Goal: Information Seeking & Learning: Check status

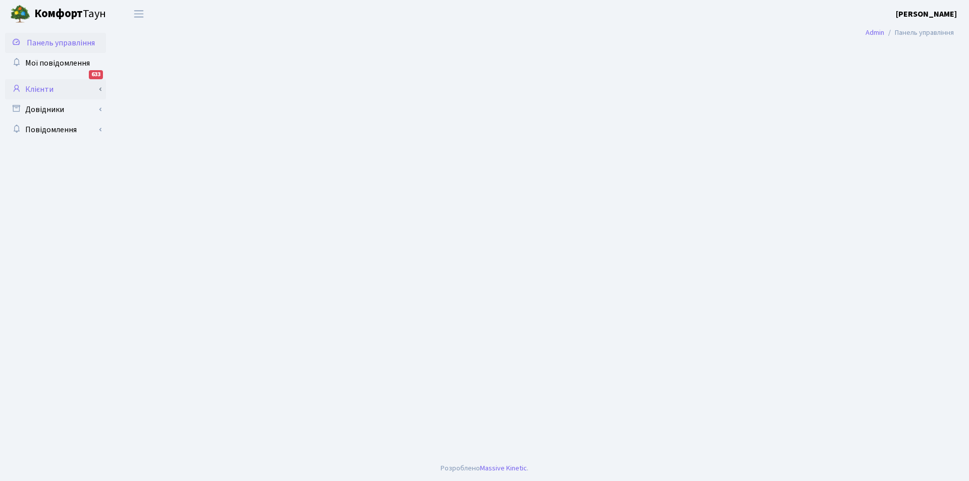
click at [37, 88] on link "Клієнти" at bounding box center [55, 89] width 101 height 20
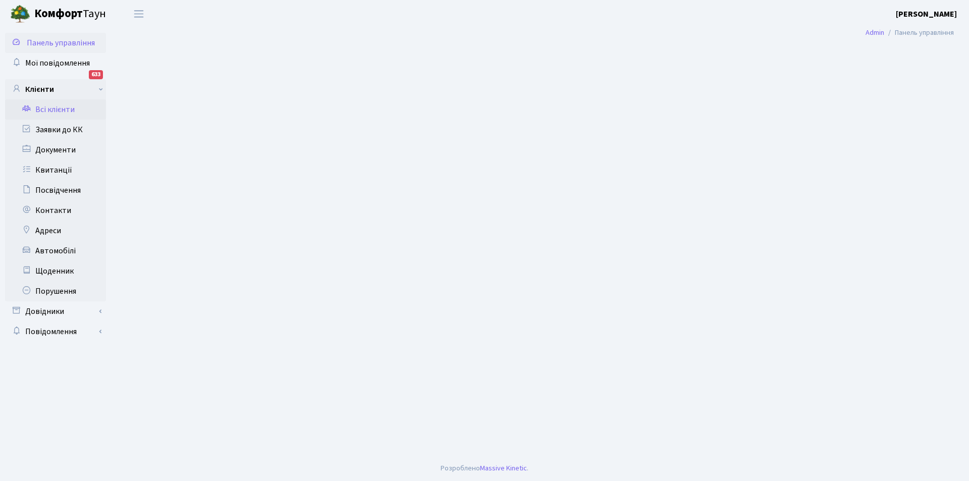
click at [59, 107] on link "Всі клієнти" at bounding box center [55, 109] width 101 height 20
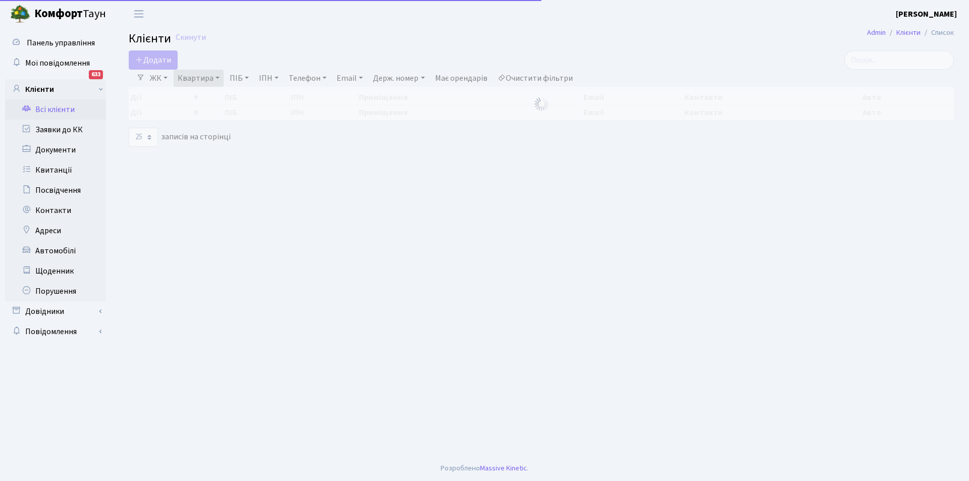
select select "25"
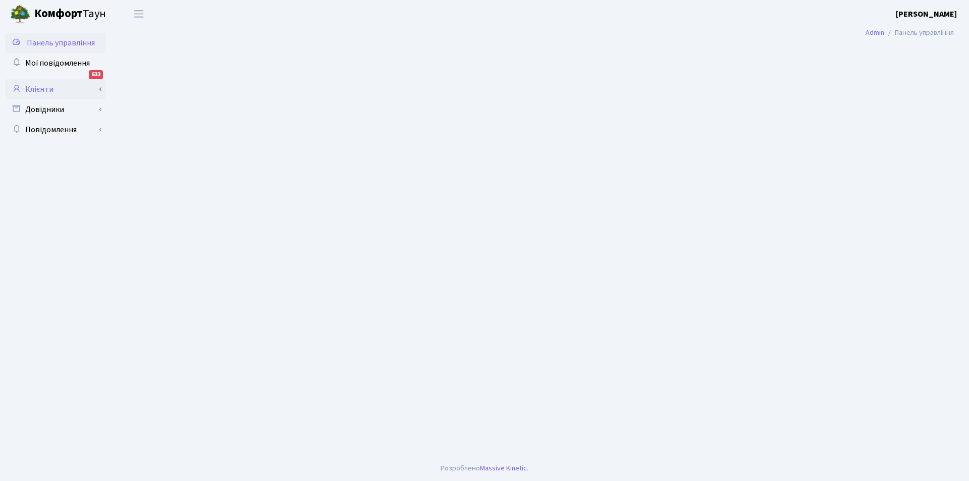
click at [37, 86] on link "Клієнти" at bounding box center [55, 89] width 101 height 20
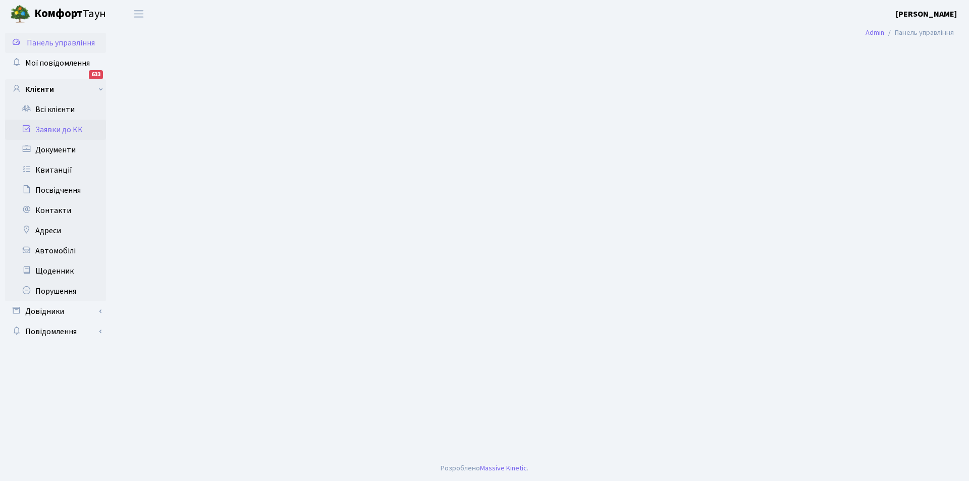
click at [57, 127] on link "Заявки до КК" at bounding box center [55, 130] width 101 height 20
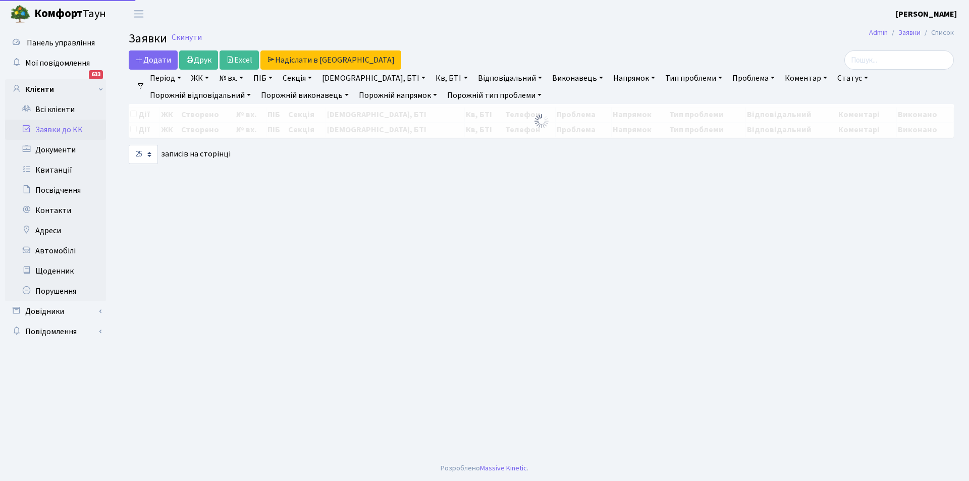
select select "25"
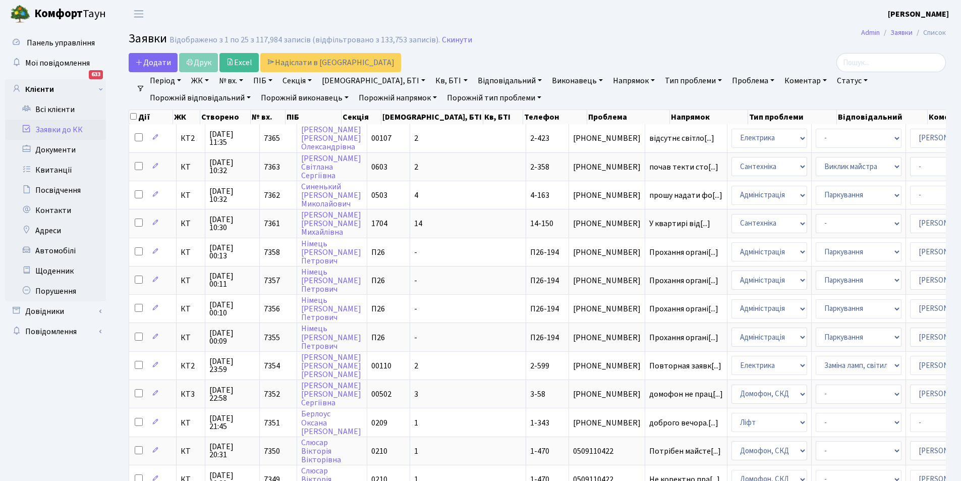
click at [431, 79] on link "Кв, БТІ" at bounding box center [451, 80] width 40 height 17
type input "16-198"
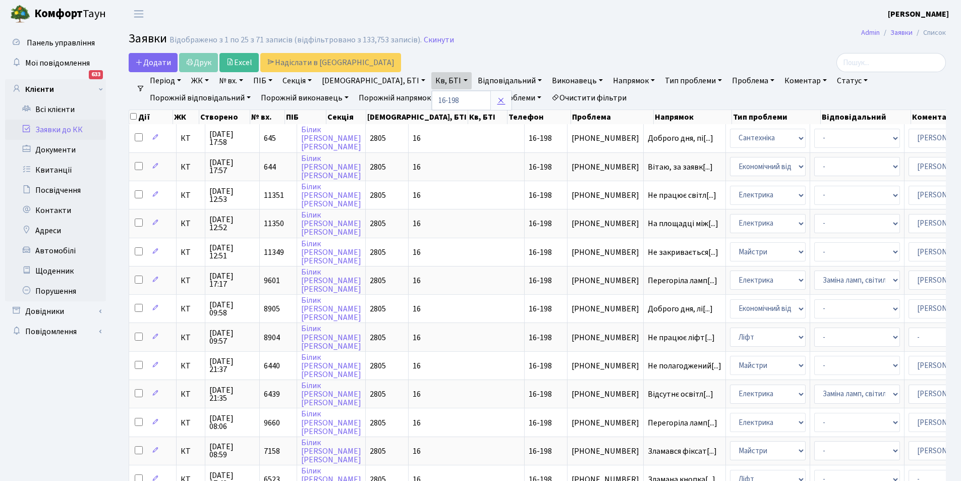
click at [497, 99] on icon at bounding box center [501, 100] width 8 height 8
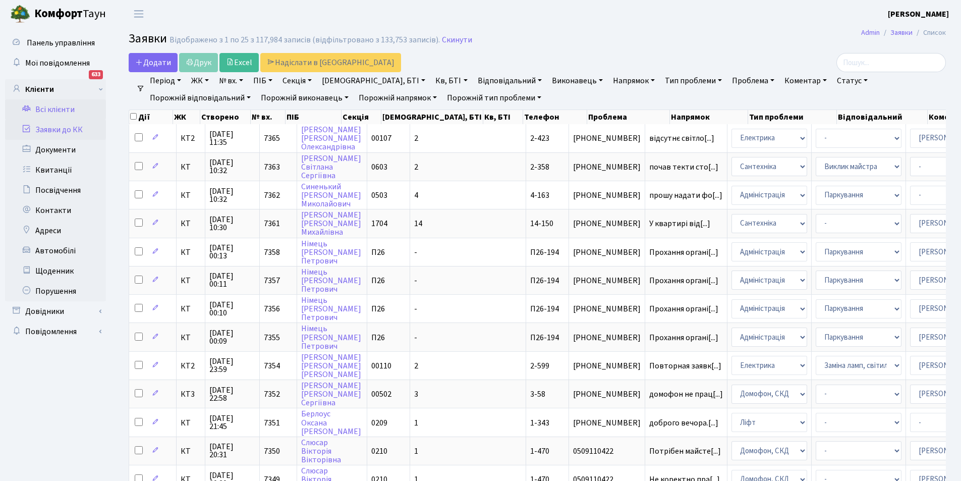
click at [56, 110] on link "Всі клієнти" at bounding box center [55, 109] width 101 height 20
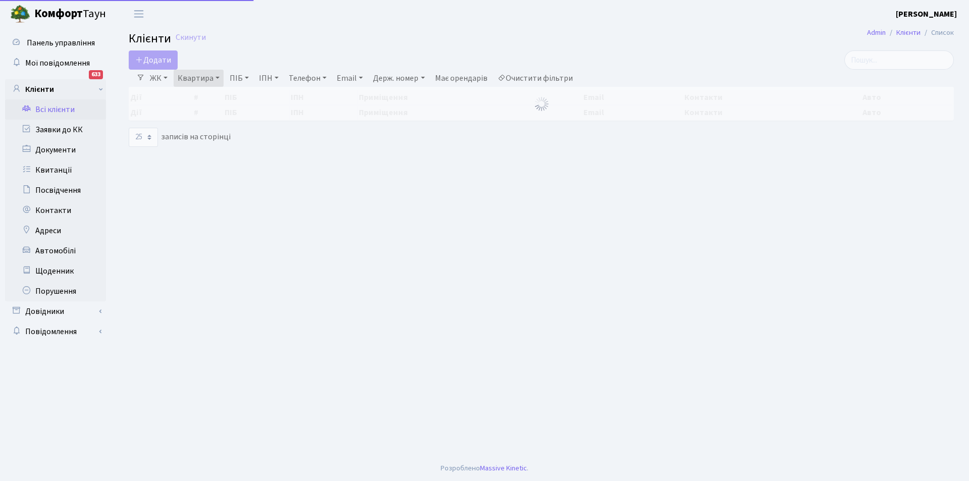
select select "25"
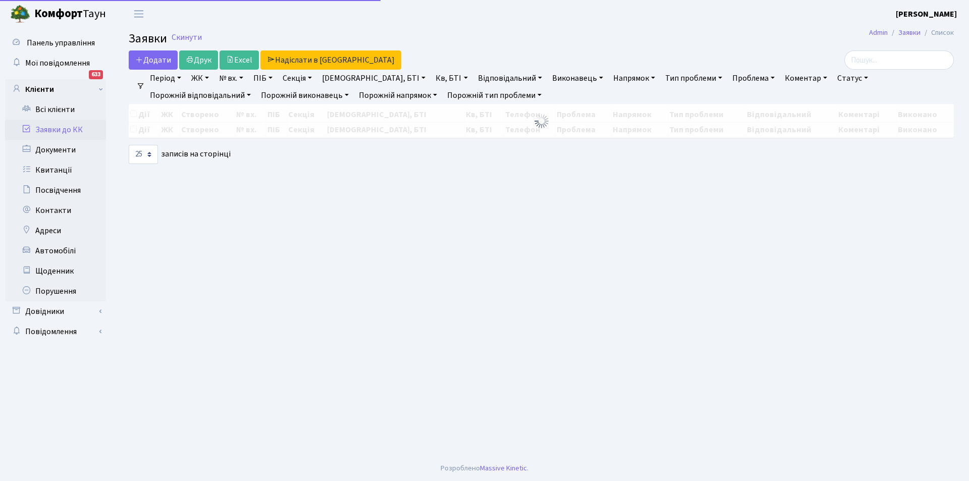
select select "25"
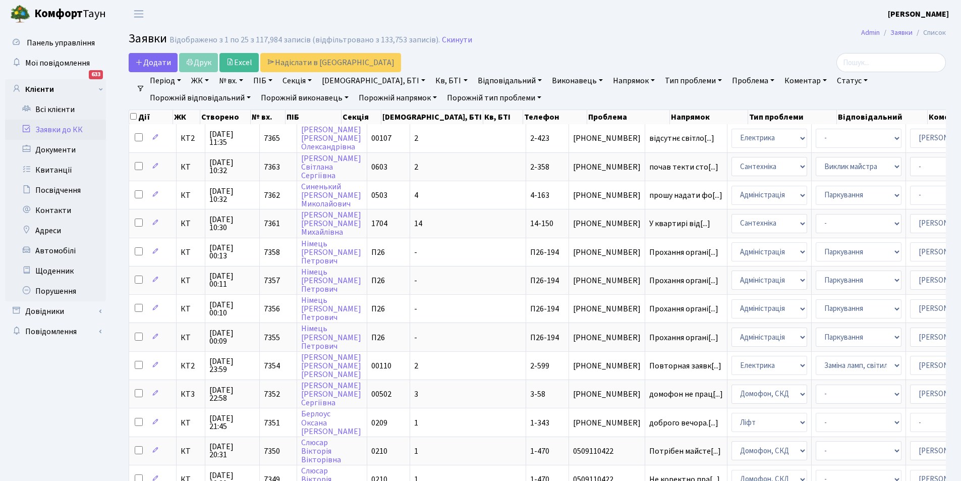
click at [431, 79] on link "Кв, БТІ" at bounding box center [451, 80] width 40 height 17
click at [432, 98] on input "text" at bounding box center [461, 100] width 59 height 19
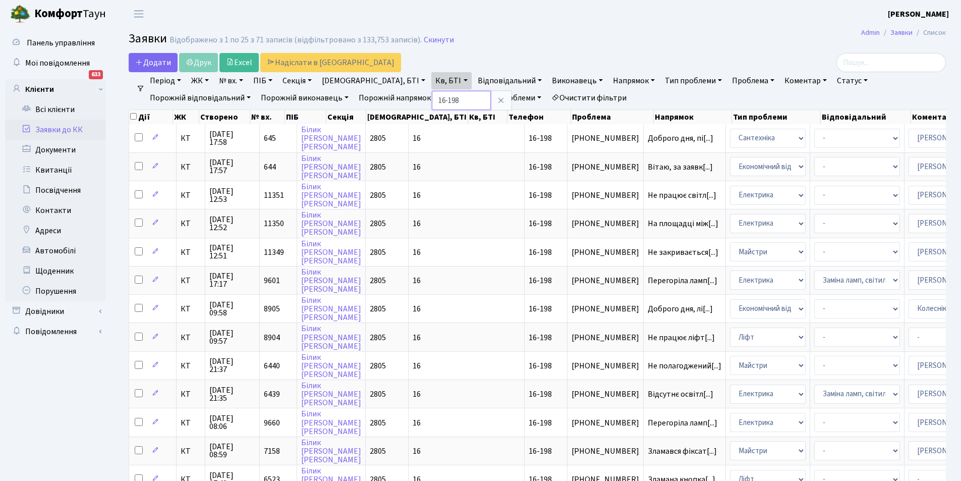
click at [432, 99] on input "16-198" at bounding box center [461, 100] width 59 height 19
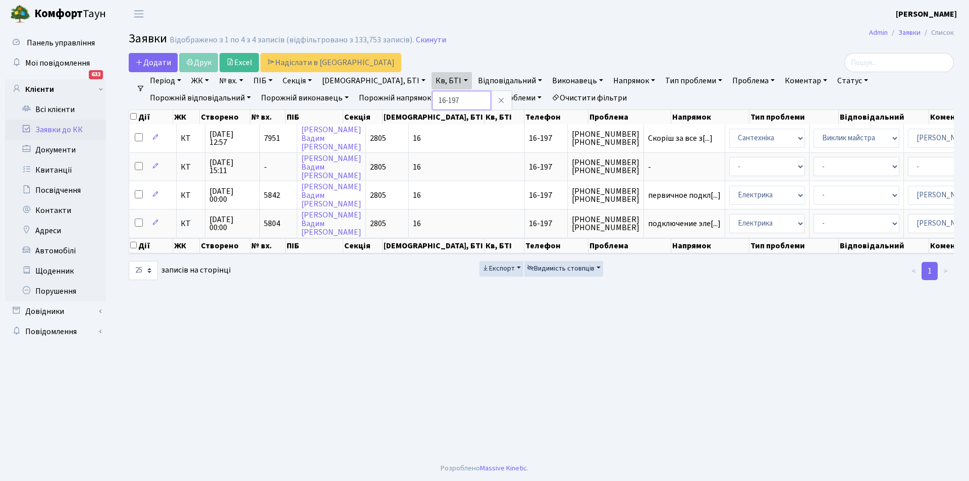
click at [432, 100] on input "16-197" at bounding box center [461, 100] width 59 height 19
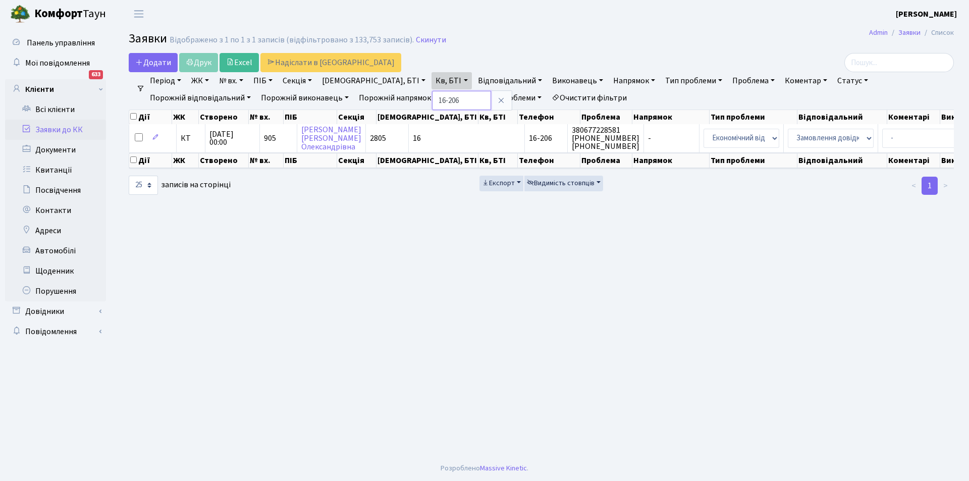
click at [432, 97] on input "16-206" at bounding box center [461, 100] width 59 height 19
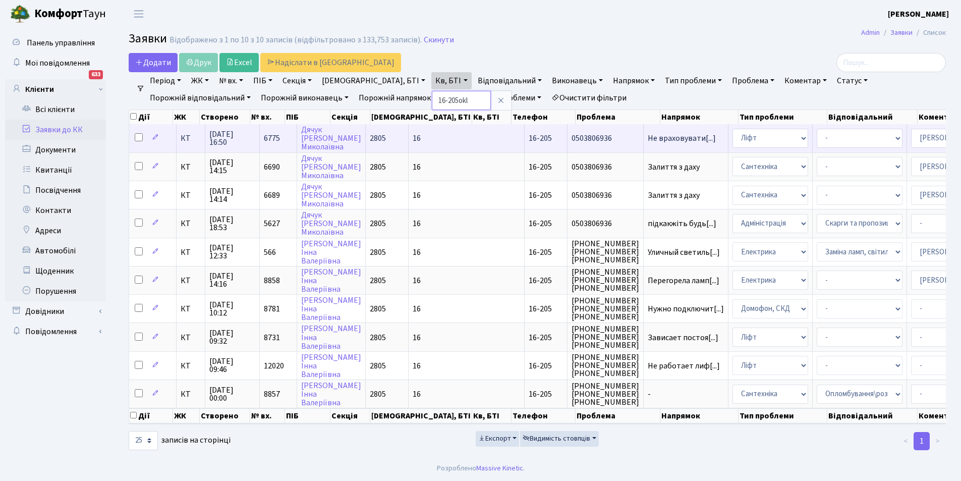
type input "16-205okl"
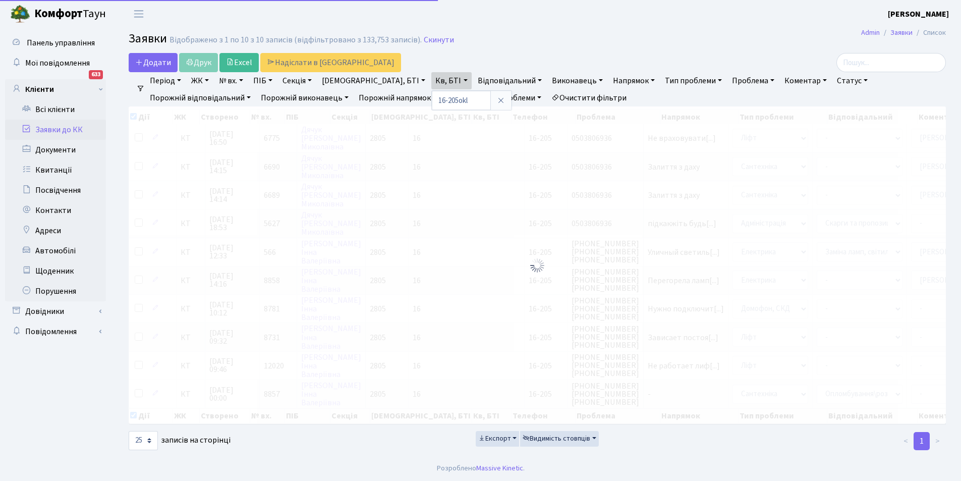
checkbox input "true"
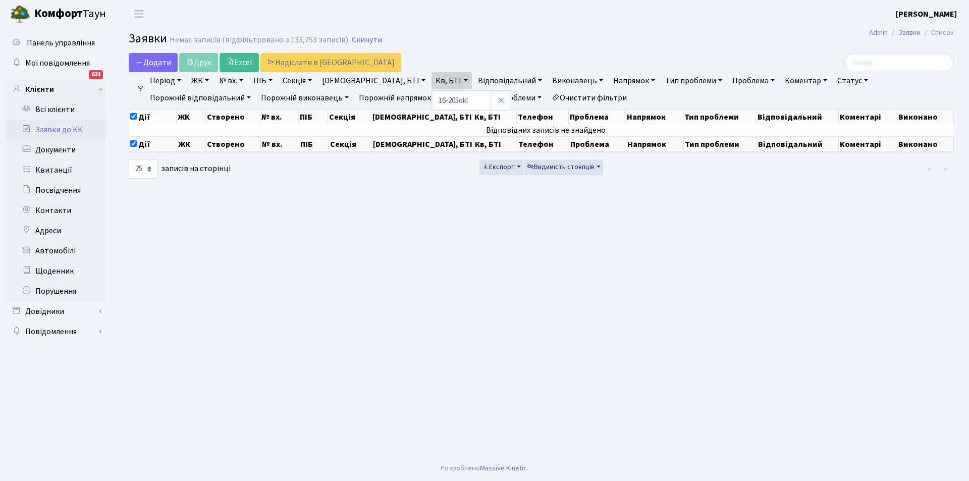
click at [413, 271] on main "Admin Заявки Список Заявки Немає записів (відфільтровано з 133,753 записів). Ск…" at bounding box center [541, 242] width 855 height 428
click at [48, 108] on link "Всі клієнти" at bounding box center [55, 109] width 101 height 20
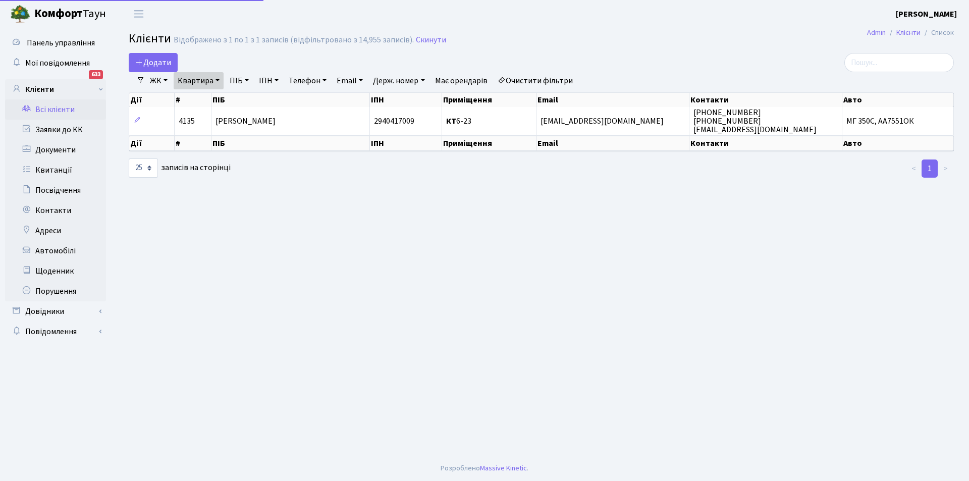
select select "25"
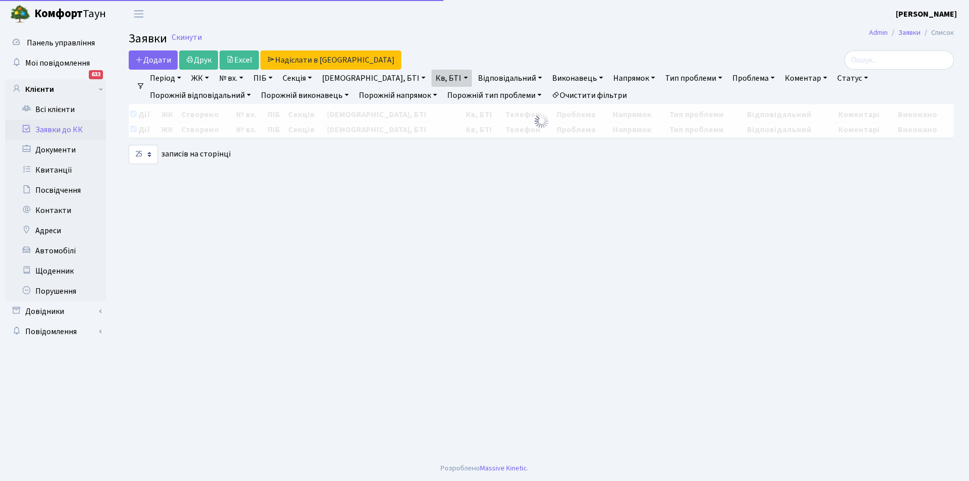
select select "25"
checkbox input "false"
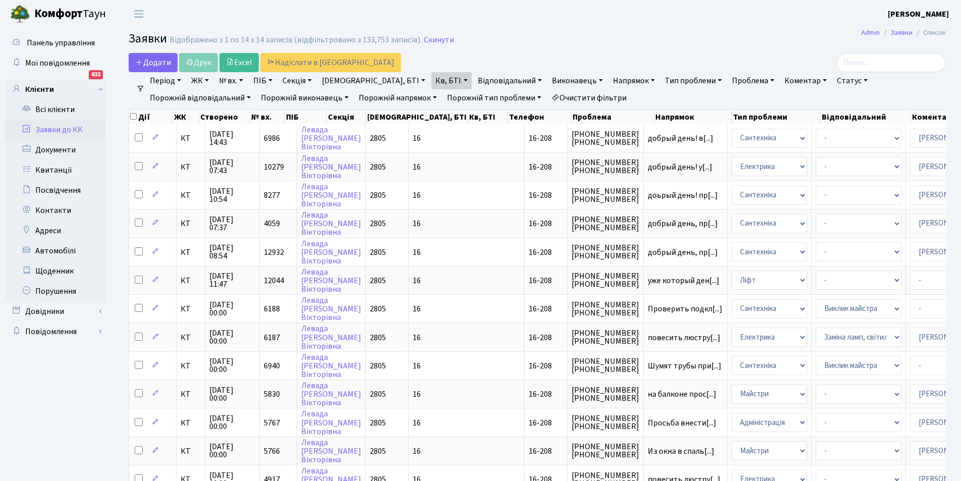
click at [431, 80] on link "Кв, БТІ" at bounding box center [451, 80] width 40 height 17
click at [436, 56] on div "Додати Друк Excel Надіслати в [GEOGRAPHIC_DATA]" at bounding box center [399, 62] width 540 height 19
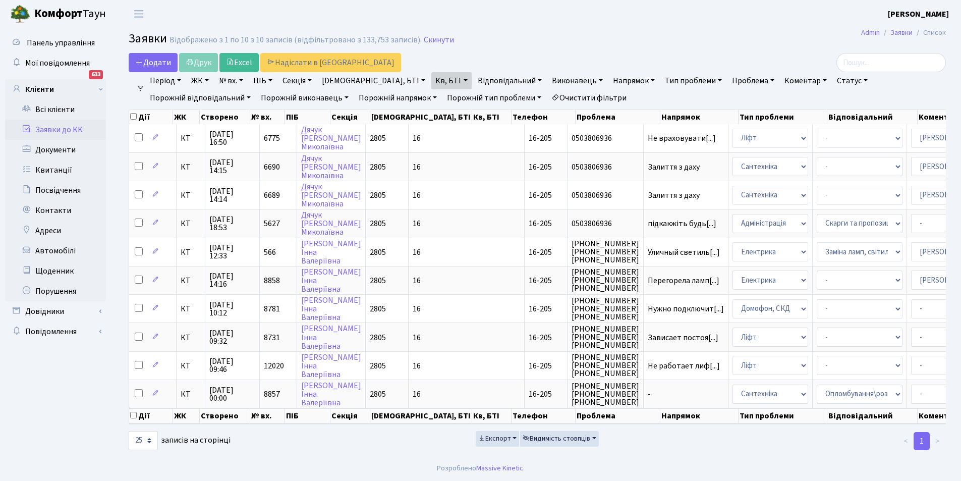
click at [431, 79] on link "Кв, БТІ" at bounding box center [451, 80] width 40 height 17
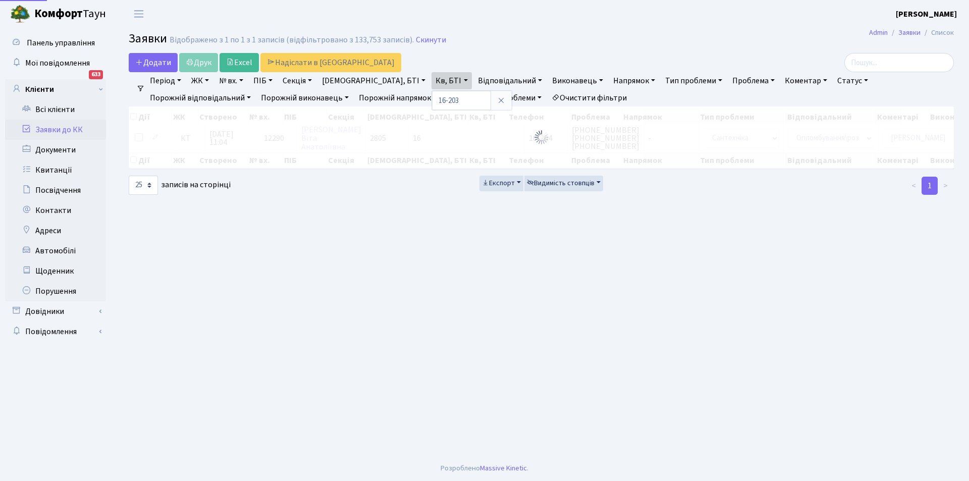
click at [548, 97] on link "Очистити фільтри" at bounding box center [589, 97] width 83 height 17
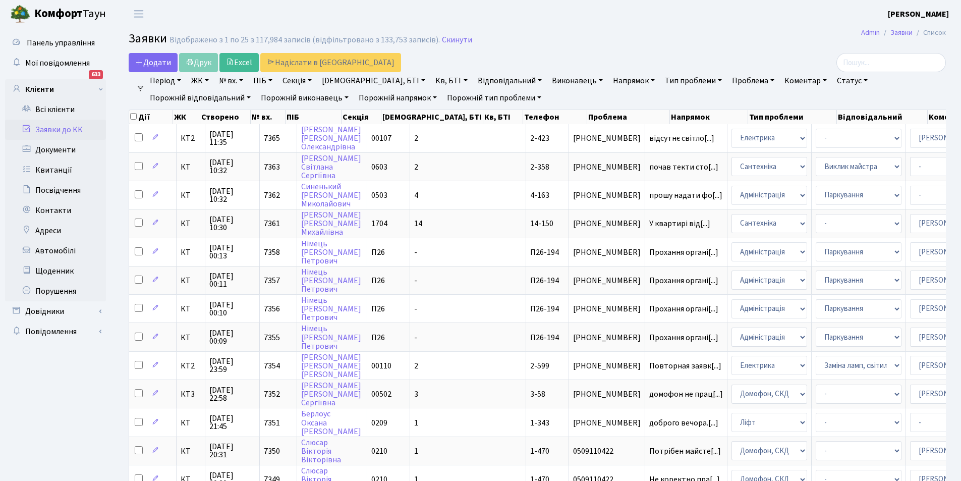
click at [443, 95] on link "Порожній тип проблеми" at bounding box center [494, 97] width 102 height 17
click at [431, 79] on link "Кв, БТІ" at bounding box center [451, 80] width 40 height 17
click at [432, 93] on input "text" at bounding box center [461, 100] width 59 height 19
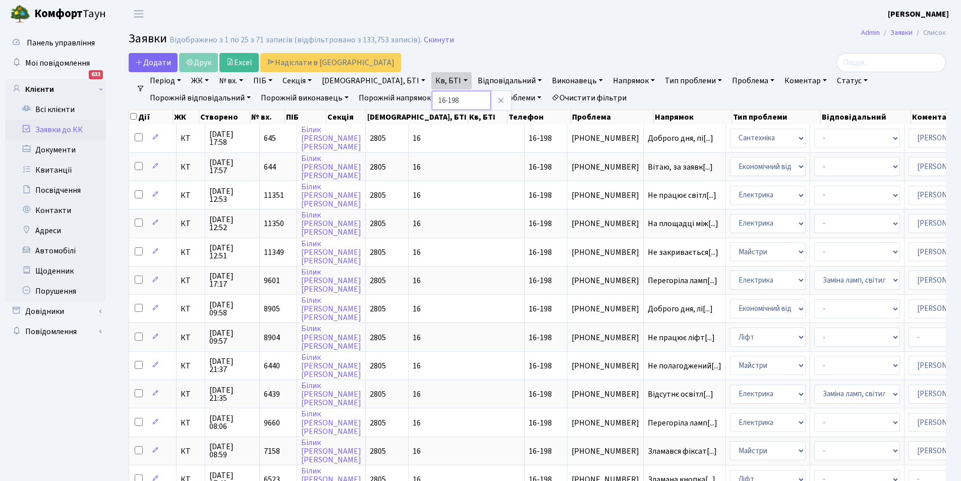
drag, startPoint x: 401, startPoint y: 100, endPoint x: 390, endPoint y: 95, distance: 12.0
click at [432, 95] on input "16-198" at bounding box center [461, 100] width 59 height 19
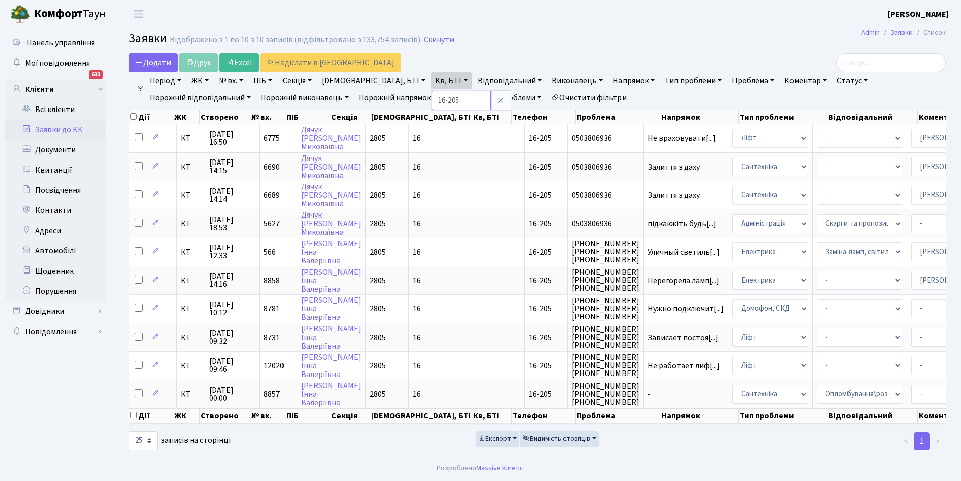
type input "16-205"
